Goal: Information Seeking & Learning: Learn about a topic

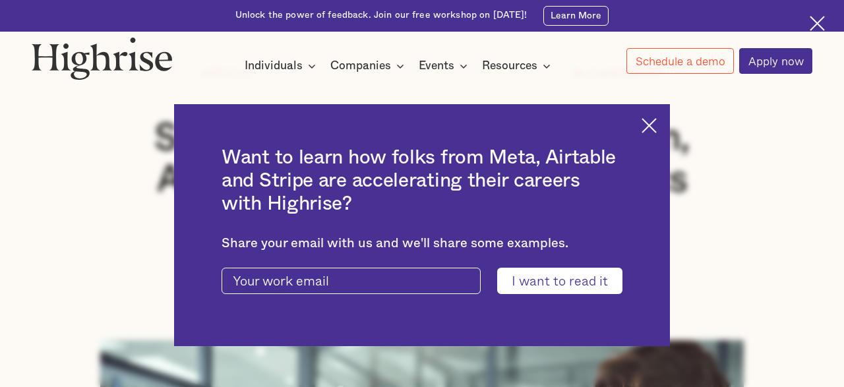
scroll to position [137, 0]
click at [652, 128] on img at bounding box center [649, 125] width 15 height 15
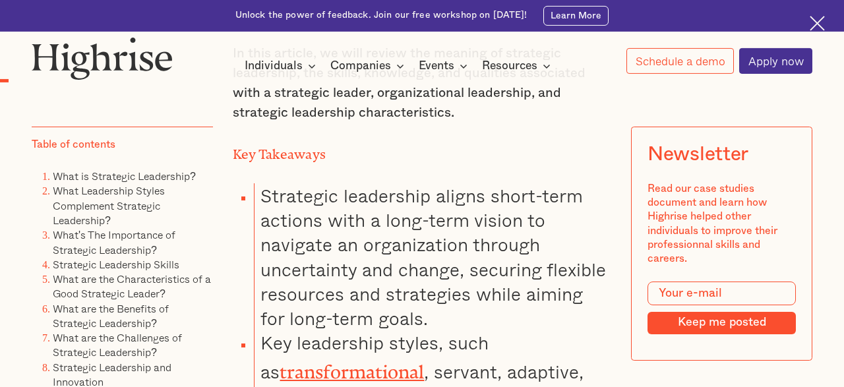
scroll to position [1097, 0]
click at [818, 27] on img at bounding box center [817, 23] width 15 height 15
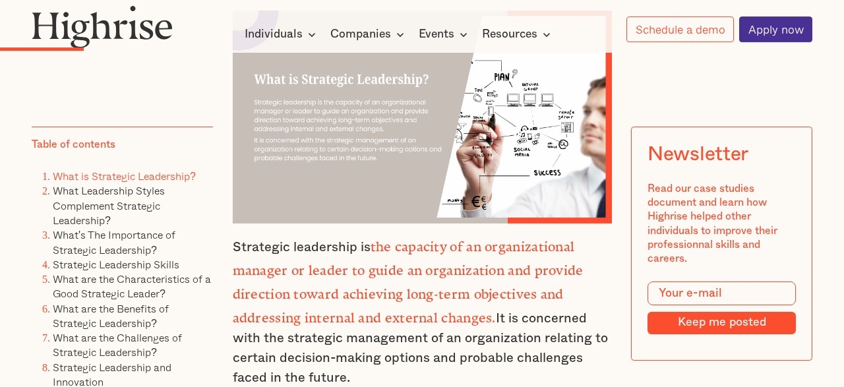
scroll to position [2186, 0]
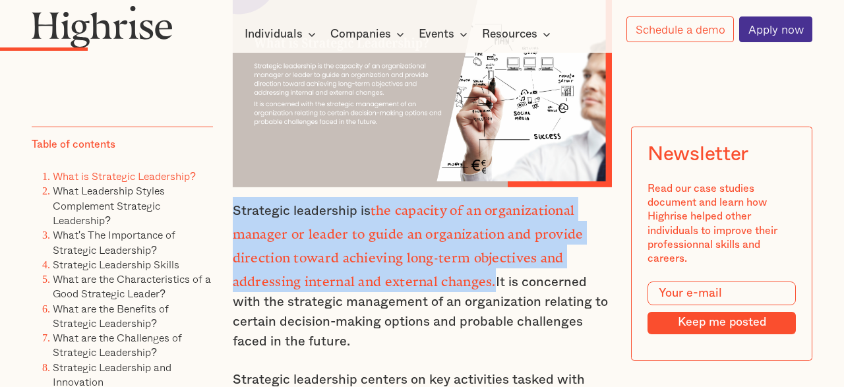
drag, startPoint x: 233, startPoint y: 191, endPoint x: 490, endPoint y: 256, distance: 264.7
click at [490, 256] on p "Strategic leadership is the capacity of an organizational manager or leader to …" at bounding box center [422, 274] width 379 height 154
copy p "Strategic leadership is the capacity of an organizational manager or leader to …"
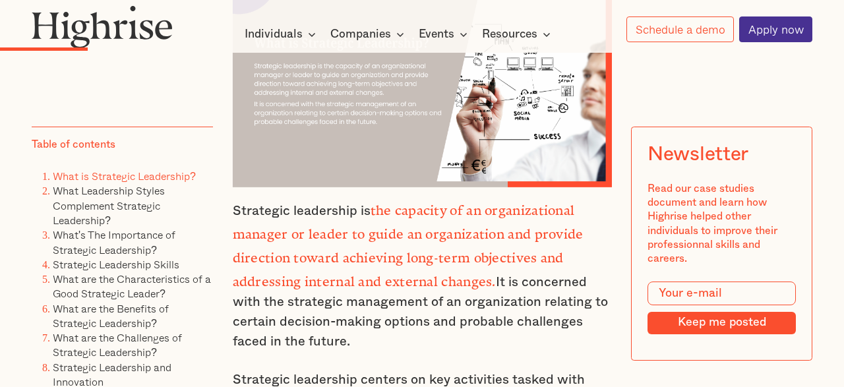
click at [510, 320] on p "Strategic leadership is the capacity of an organizational manager or leader to …" at bounding box center [422, 274] width 379 height 154
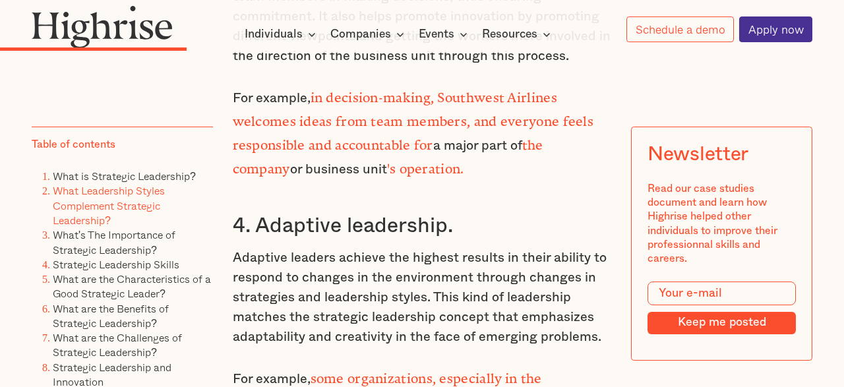
scroll to position [3695, 0]
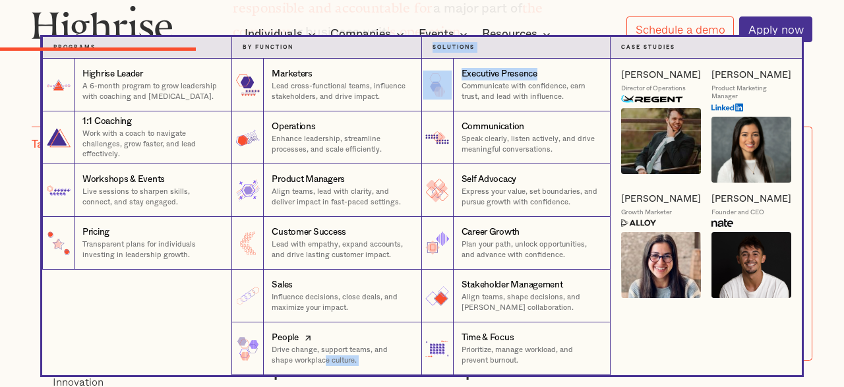
drag, startPoint x: 275, startPoint y: 186, endPoint x: 304, endPoint y: 359, distance: 175.8
click at [400, 332] on div "People" at bounding box center [341, 338] width 138 height 13
click at [509, 291] on div "Stakeholder Management" at bounding box center [513, 285] width 102 height 13
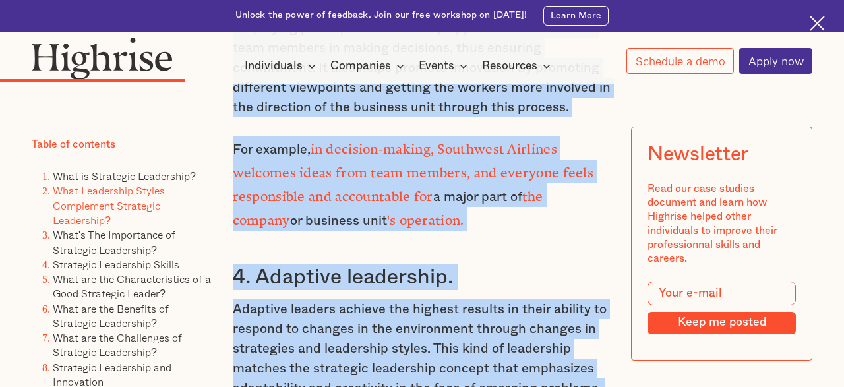
scroll to position [3562, 0]
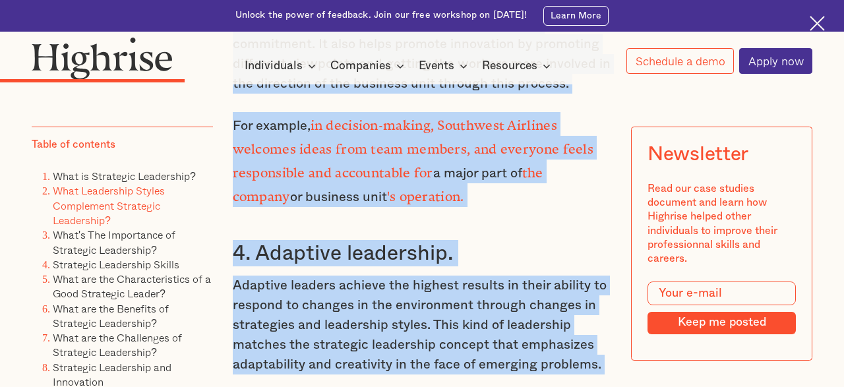
drag, startPoint x: 234, startPoint y: 127, endPoint x: 382, endPoint y: 272, distance: 207.0
click at [382, 272] on div "What Leadership Styles Complement Strategic Leadership? Strategic leadership is…" at bounding box center [422, 195] width 379 height 1917
copy div "Lore Ipsumdolor Sitame Consectetu Adipiscin Elitseddoe? Temporinc utlaboreet do…"
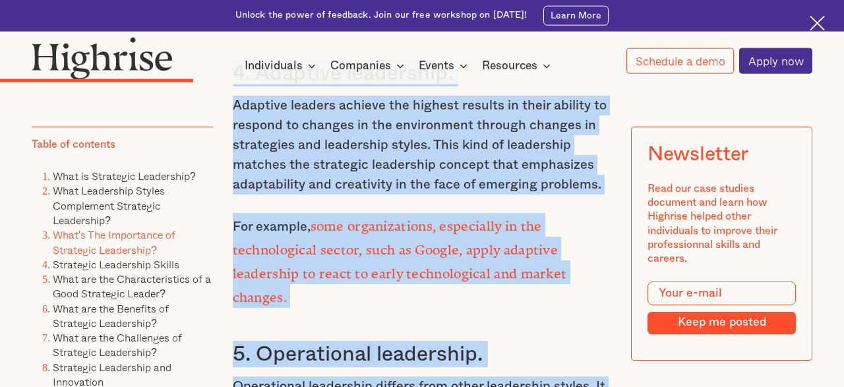
scroll to position [3665, 0]
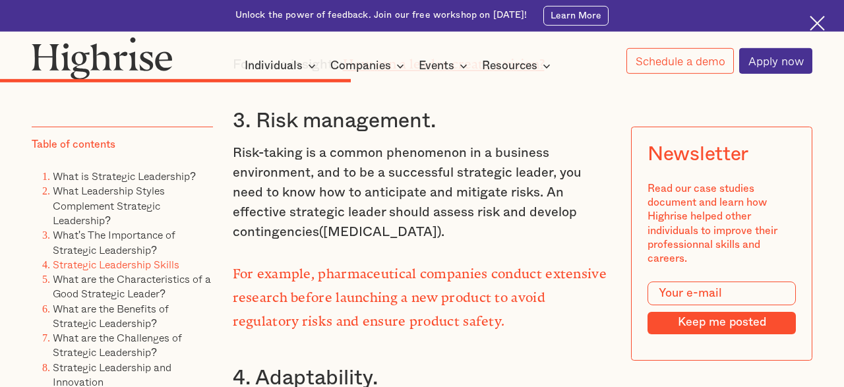
scroll to position [5859, 0]
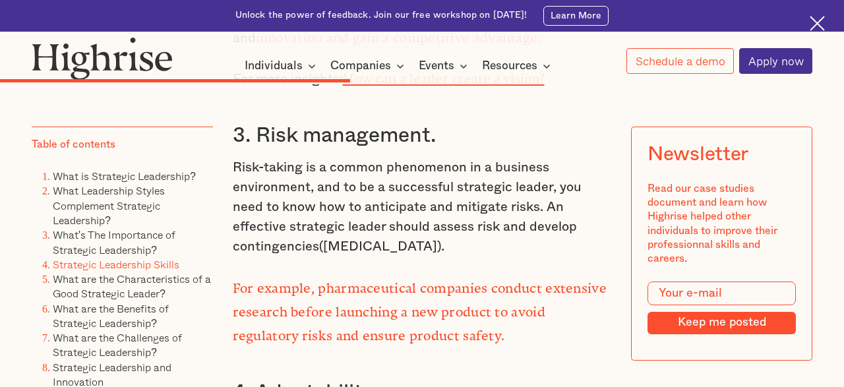
click at [817, 23] on img at bounding box center [817, 23] width 15 height 15
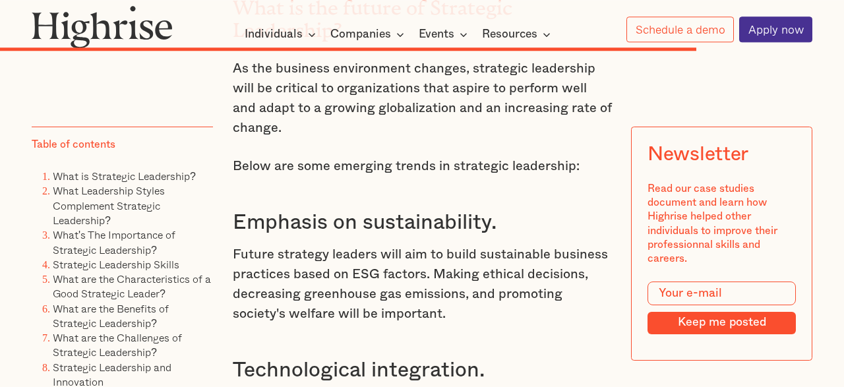
scroll to position [10651, 0]
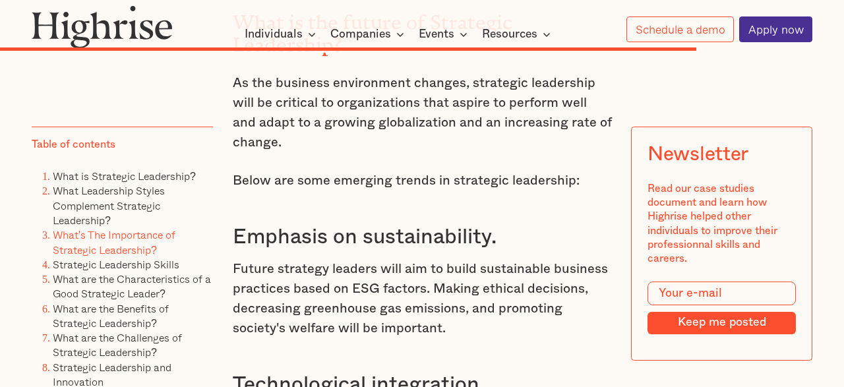
click at [127, 236] on link "What's The Importance of Strategic Leadership?" at bounding box center [114, 241] width 123 height 31
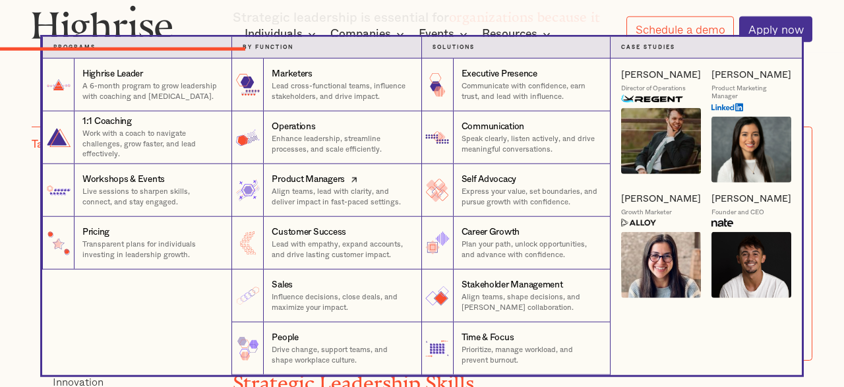
scroll to position [4369, 0]
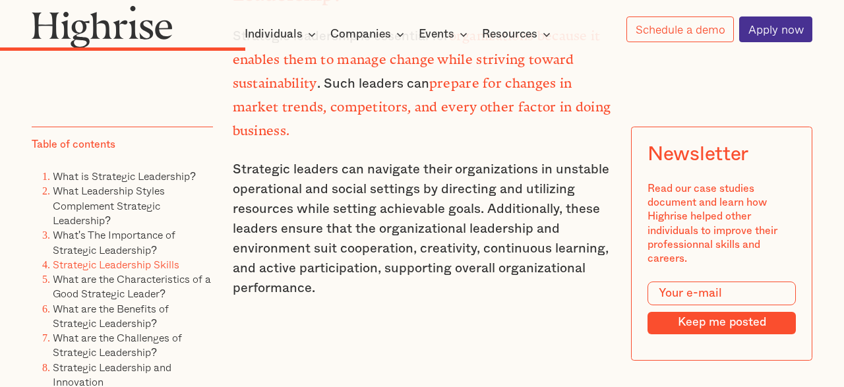
click at [276, 11] on div "How It Works Individuals Programs 1 Highrise Leader A 6-month program to grow l…" at bounding box center [422, 23] width 844 height 37
click at [318, 9] on div "How It Works Individuals Programs 1 Highrise Leader A 6-month program to grow l…" at bounding box center [422, 23] width 844 height 37
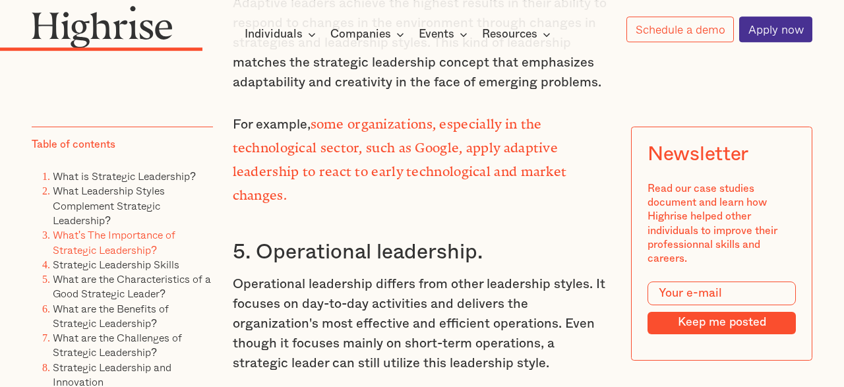
scroll to position [3820, 0]
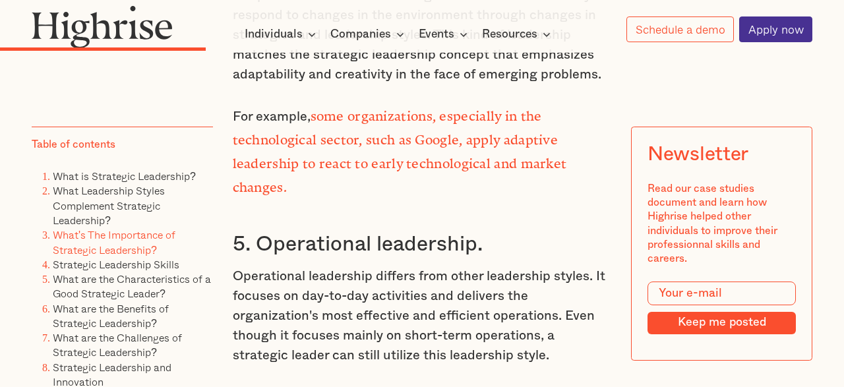
drag, startPoint x: 239, startPoint y: 98, endPoint x: 244, endPoint y: 104, distance: 7.5
drag, startPoint x: 233, startPoint y: 98, endPoint x: 345, endPoint y: 337, distance: 263.7
copy div "Strategic leadership is essential for organizations because it enables them to …"
